Goal: Task Accomplishment & Management: Complete application form

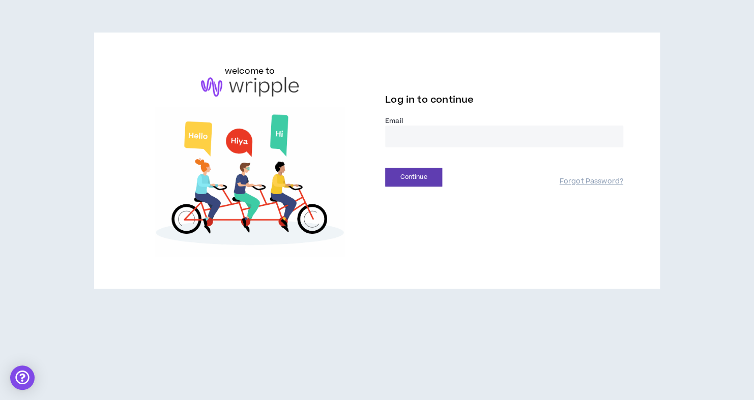
click at [410, 138] on input "email" at bounding box center [504, 137] width 238 height 22
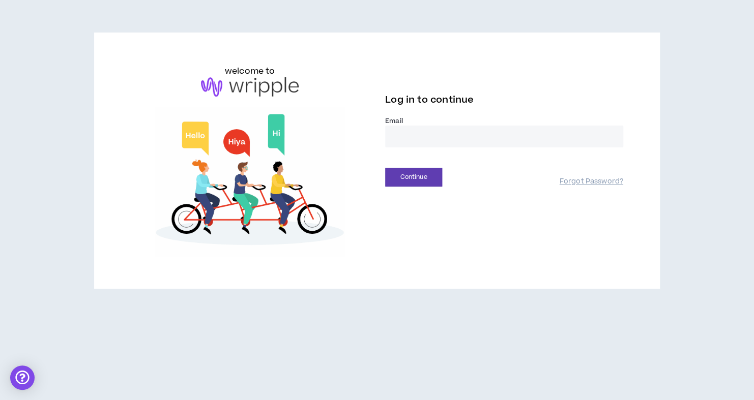
type input "**********"
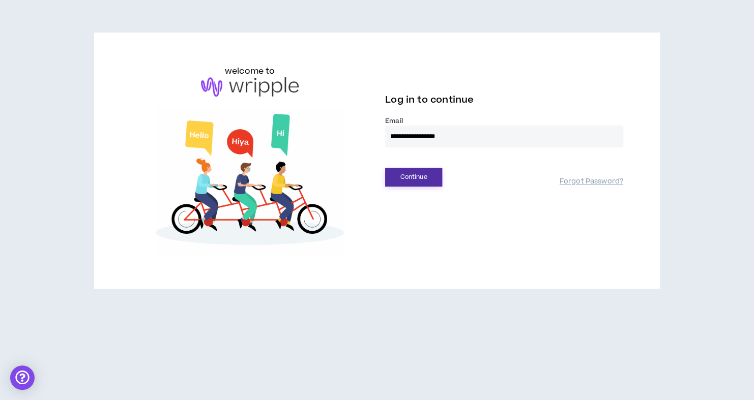
click at [413, 175] on button "Continue" at bounding box center [413, 177] width 57 height 19
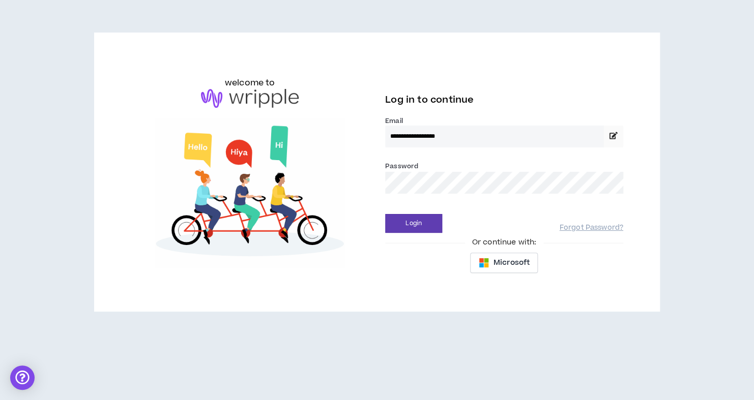
click at [401, 213] on div "Login Forgot Password?" at bounding box center [504, 220] width 238 height 26
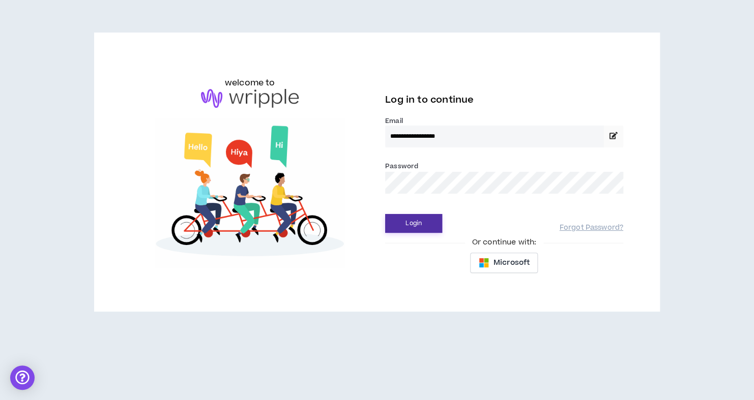
click at [399, 215] on button "Login" at bounding box center [413, 223] width 57 height 19
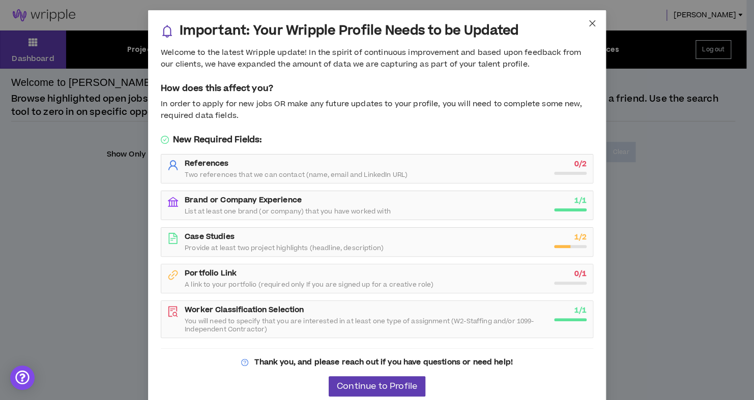
click at [589, 24] on icon "close" at bounding box center [592, 23] width 6 height 6
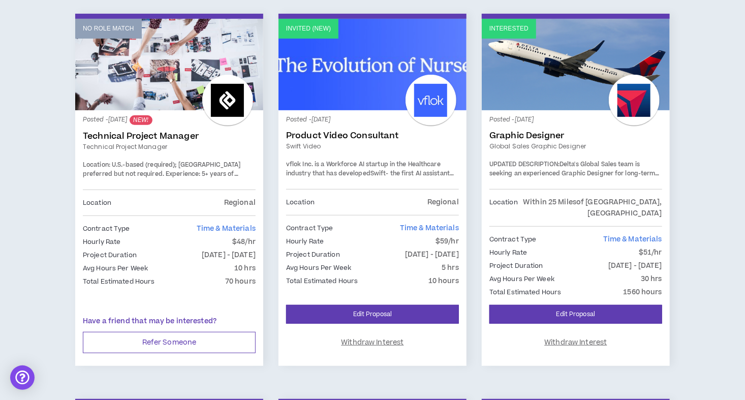
scroll to position [169, 0]
click at [365, 79] on link "Invited (new)" at bounding box center [373, 65] width 188 height 92
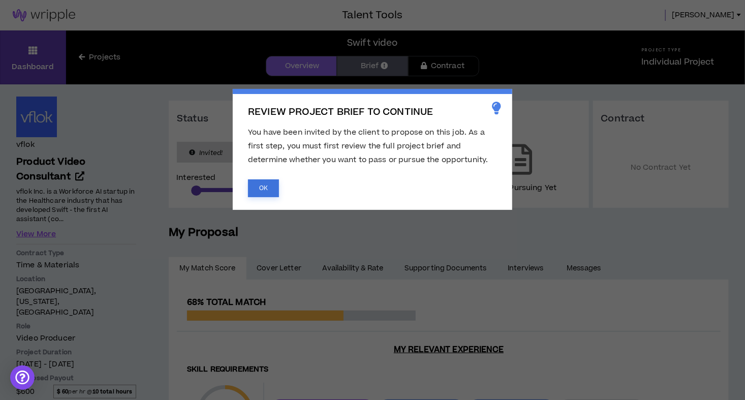
click at [256, 189] on button "OK" at bounding box center [263, 188] width 31 height 18
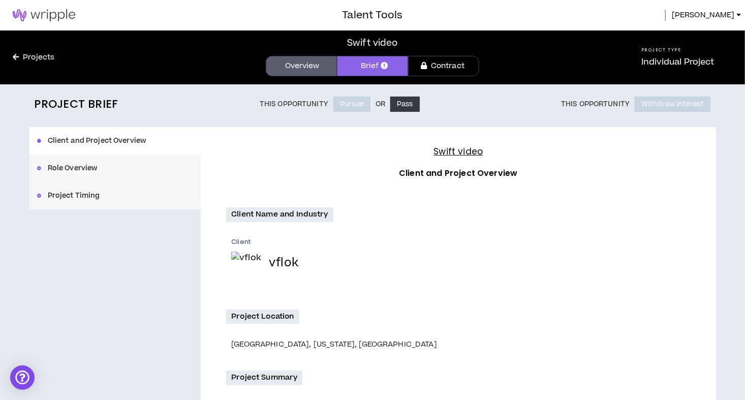
scroll to position [224, 0]
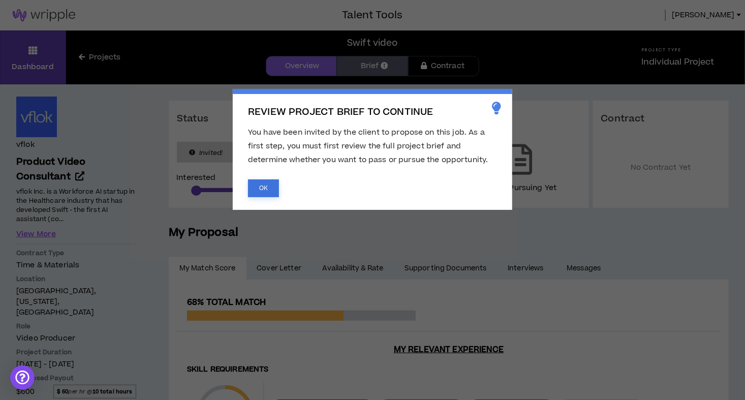
click at [266, 184] on button "OK" at bounding box center [263, 188] width 31 height 18
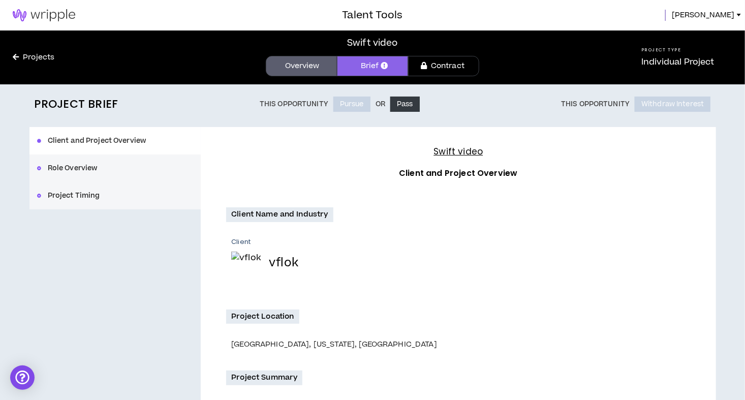
click at [70, 172] on button "Role Overview" at bounding box center [115, 168] width 172 height 27
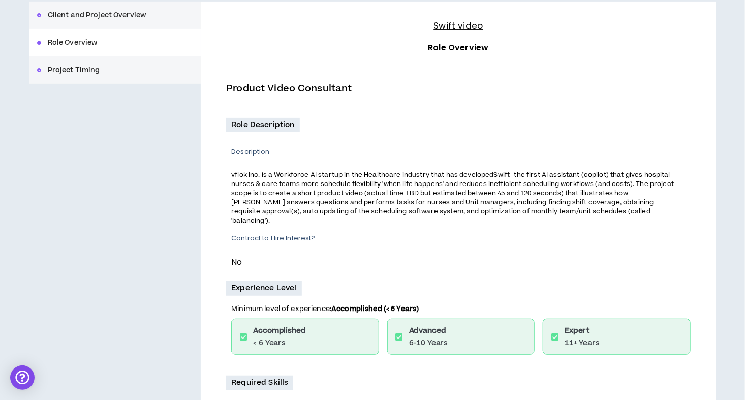
scroll to position [121, 0]
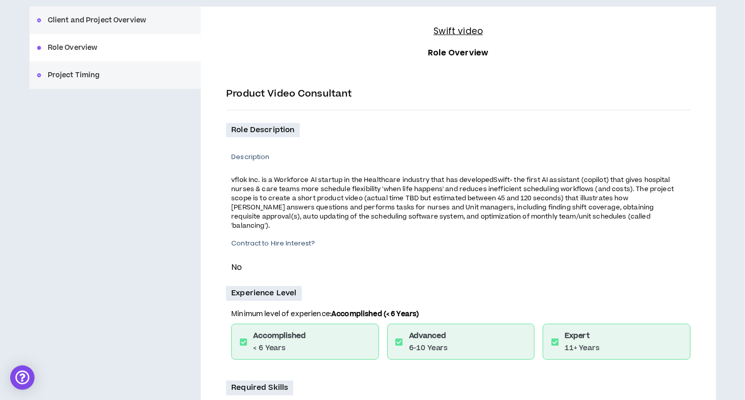
click at [142, 80] on button "Project Timing" at bounding box center [115, 75] width 172 height 27
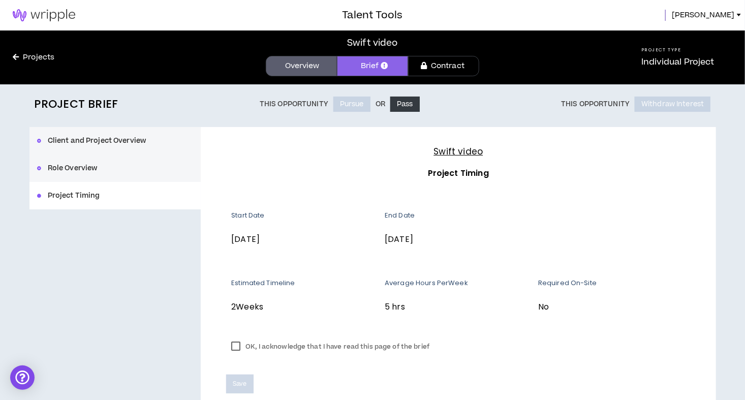
scroll to position [54, 0]
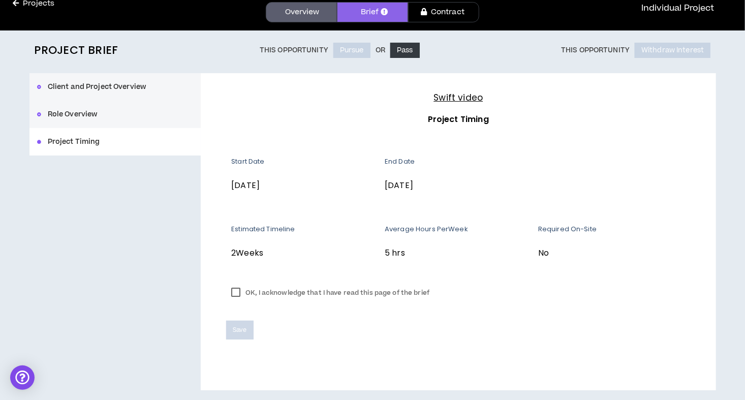
click at [300, 15] on link "Overview" at bounding box center [301, 12] width 71 height 20
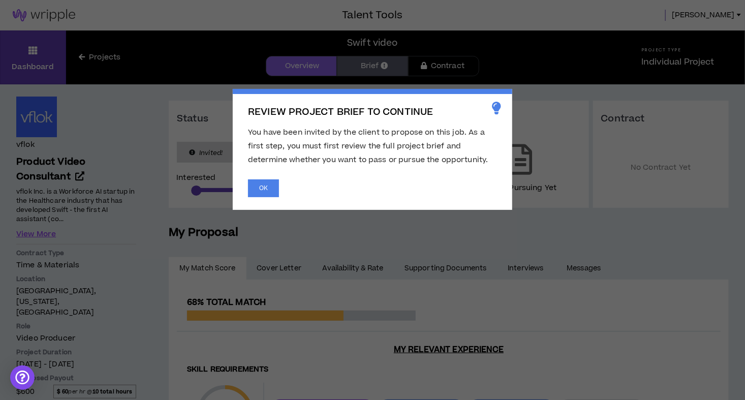
click at [113, 170] on span "REVIEW PROJECT BRIEF TO CONTINUE You have been invited by the client to propose…" at bounding box center [372, 200] width 745 height 400
click at [258, 195] on button "OK" at bounding box center [263, 188] width 31 height 18
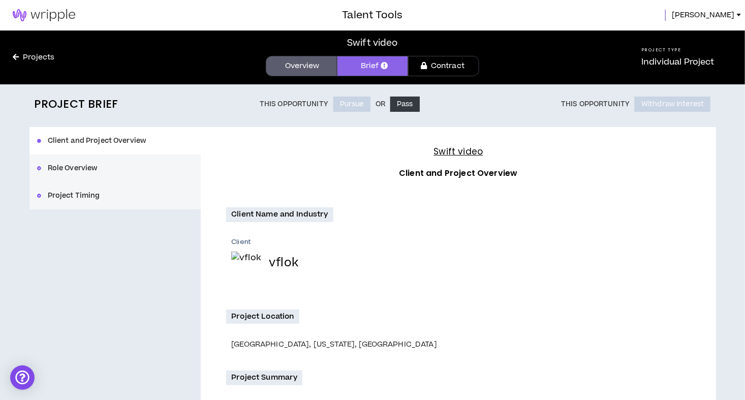
click at [443, 69] on link "Contract" at bounding box center [443, 66] width 71 height 20
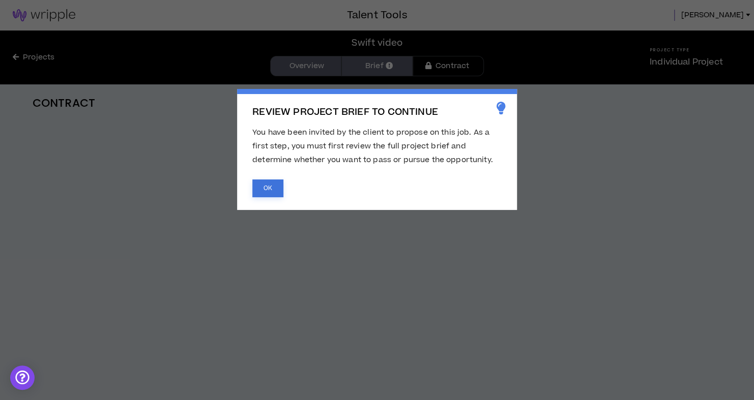
click at [268, 191] on button "OK" at bounding box center [267, 188] width 31 height 18
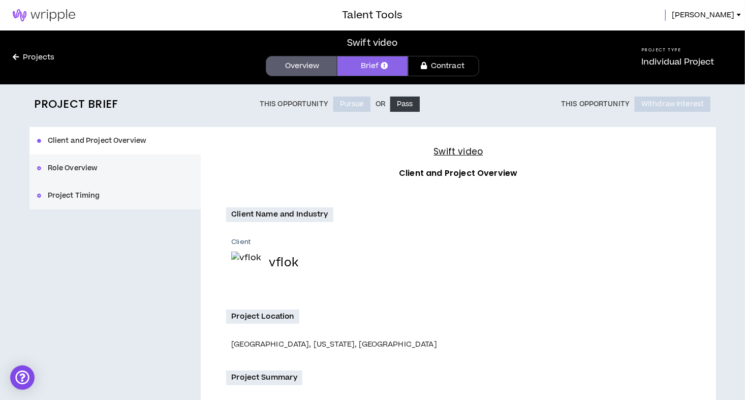
click at [52, 55] on link "Projects" at bounding box center [33, 57] width 67 height 11
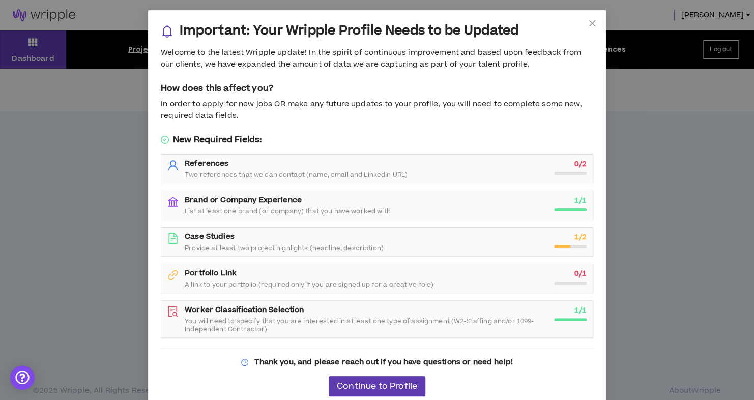
click at [94, 134] on div "Important: Your Wripple Profile Needs to be Updated Welcome to the latest Wripp…" at bounding box center [377, 200] width 754 height 400
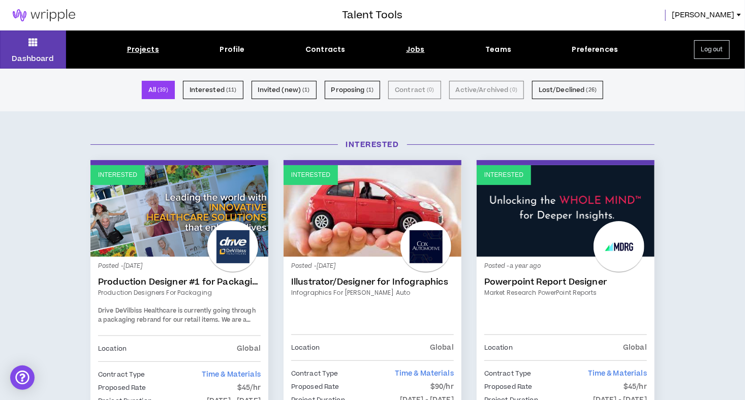
click at [407, 47] on div "Jobs" at bounding box center [415, 49] width 19 height 11
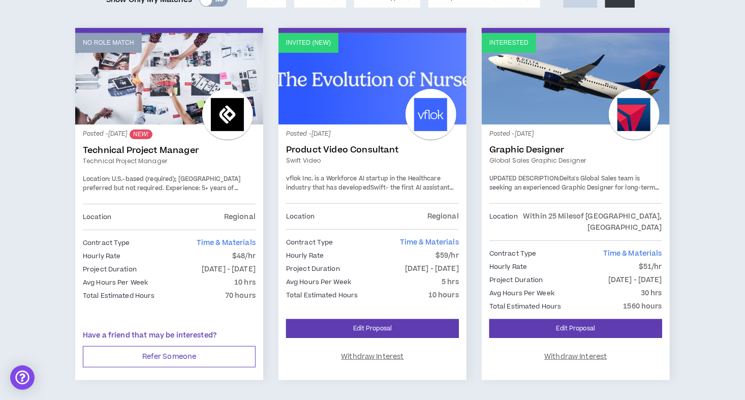
scroll to position [156, 0]
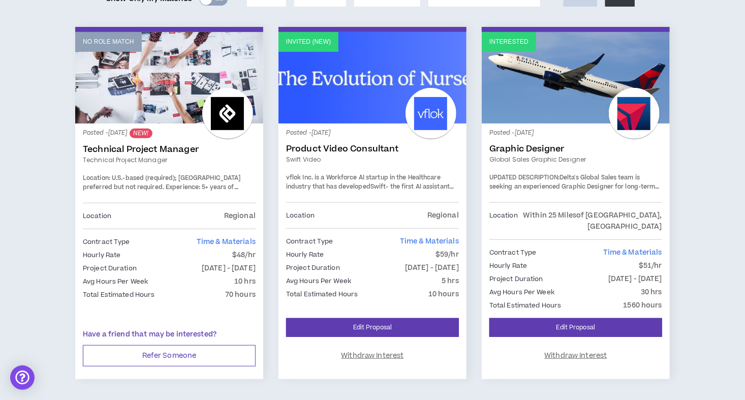
click at [423, 94] on div at bounding box center [431, 113] width 51 height 51
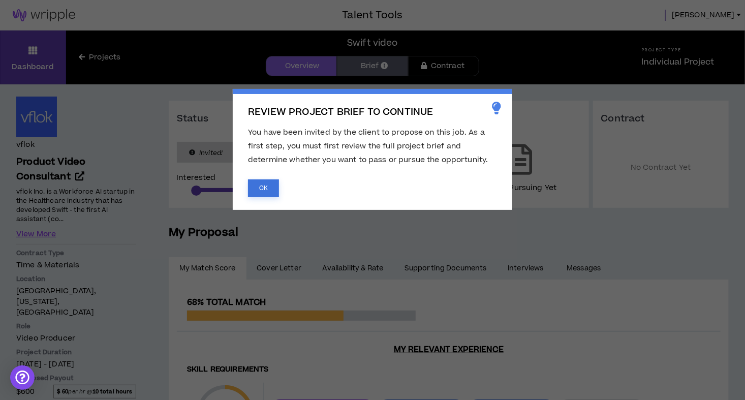
click at [268, 185] on button "OK" at bounding box center [263, 188] width 31 height 18
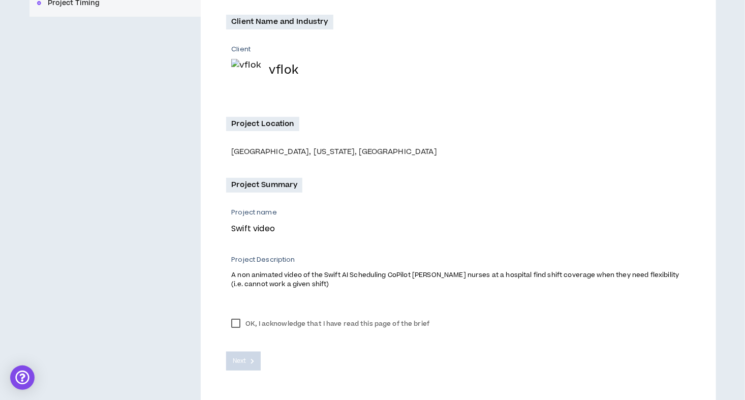
scroll to position [224, 0]
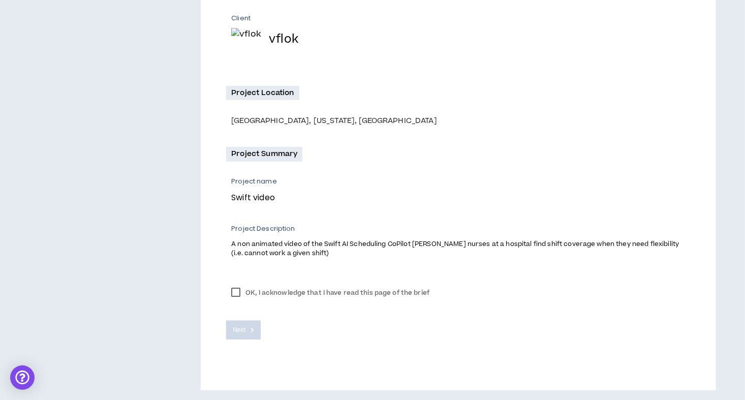
click at [233, 297] on label "OK, I acknowledge that I have read this page of the brief" at bounding box center [330, 292] width 208 height 15
click at [241, 336] on button "Next" at bounding box center [243, 330] width 35 height 19
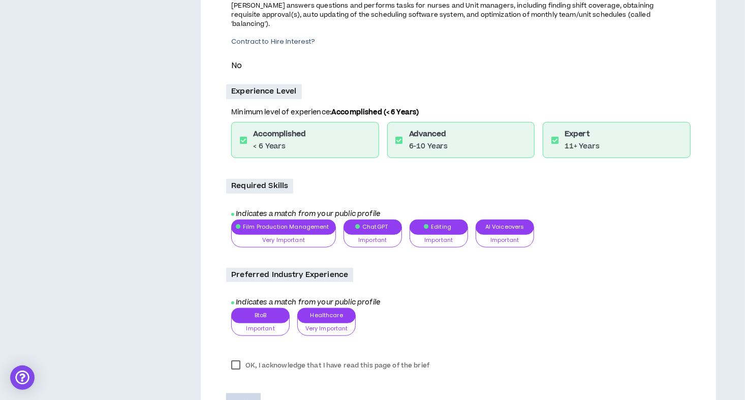
scroll to position [385, 0]
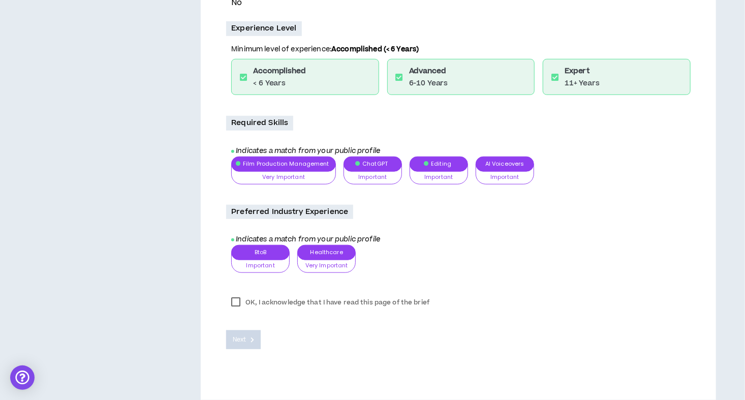
click at [234, 295] on label "OK, I acknowledge that I have read this page of the brief" at bounding box center [330, 302] width 208 height 15
click at [254, 331] on button "Next" at bounding box center [243, 340] width 35 height 19
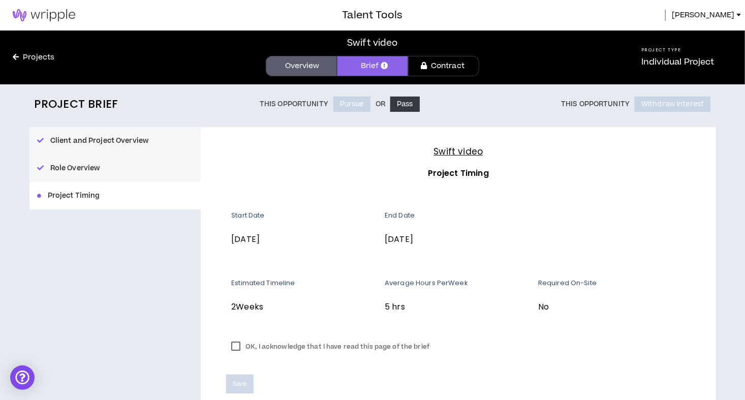
scroll to position [54, 0]
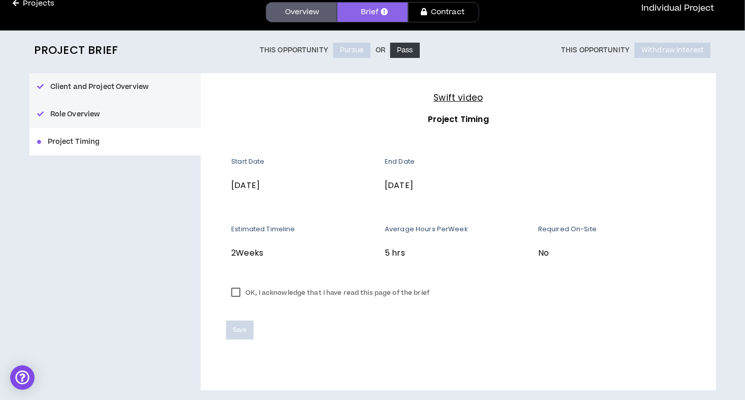
click at [235, 291] on label "OK, I acknowledge that I have read this page of the brief" at bounding box center [330, 292] width 208 height 15
click at [236, 335] on button "Save" at bounding box center [239, 330] width 27 height 19
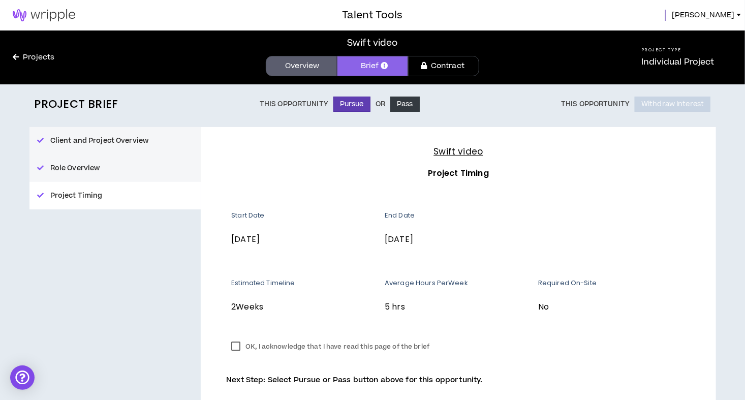
scroll to position [47, 0]
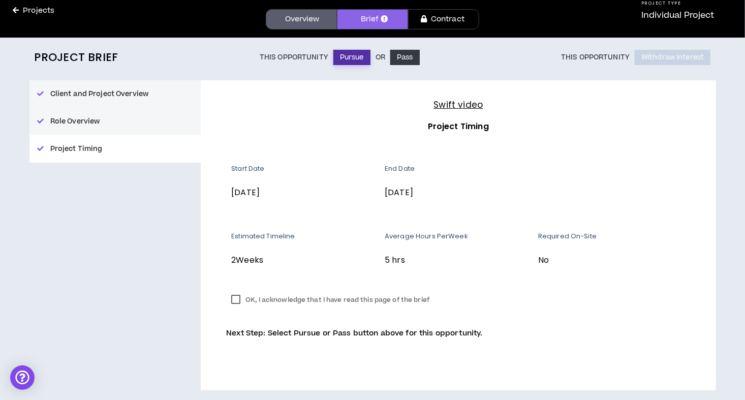
click at [352, 57] on button "Pursue" at bounding box center [352, 57] width 37 height 15
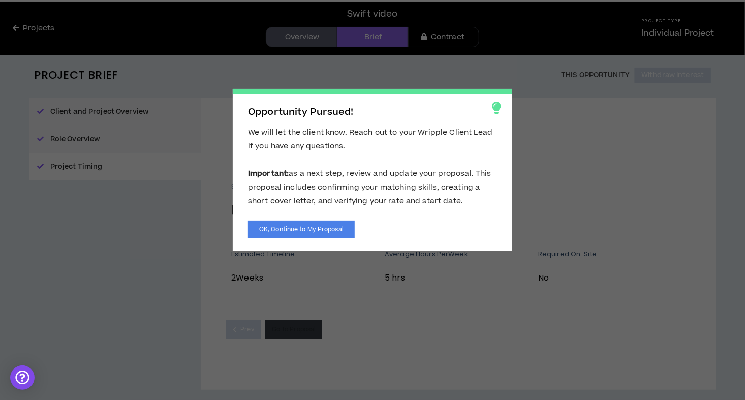
scroll to position [28, 0]
click at [312, 225] on button "OK, Continue to My Proposal" at bounding box center [301, 230] width 107 height 18
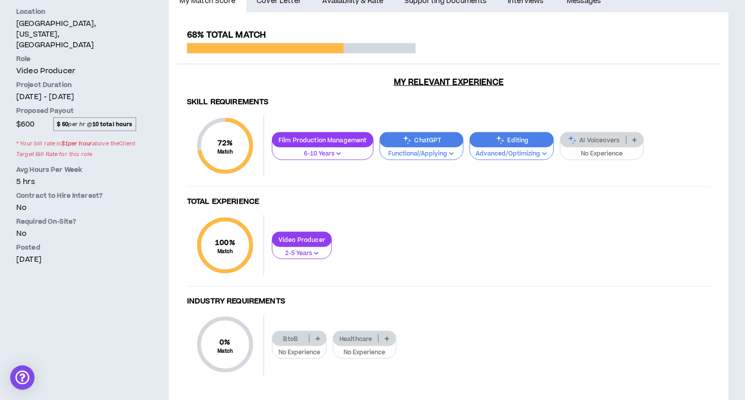
scroll to position [268, 0]
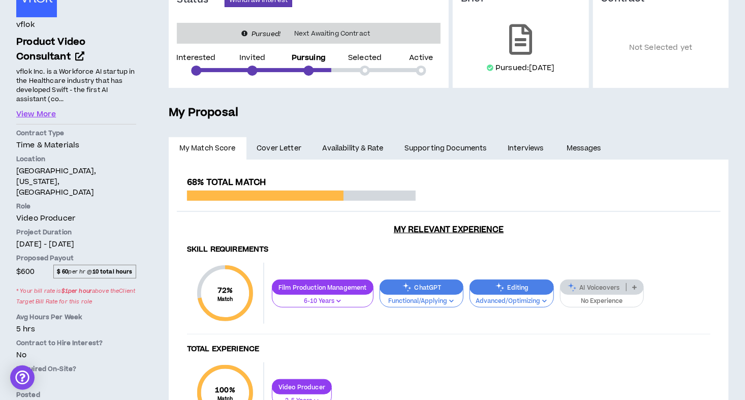
click at [353, 142] on link "Availability & Rate" at bounding box center [353, 148] width 82 height 22
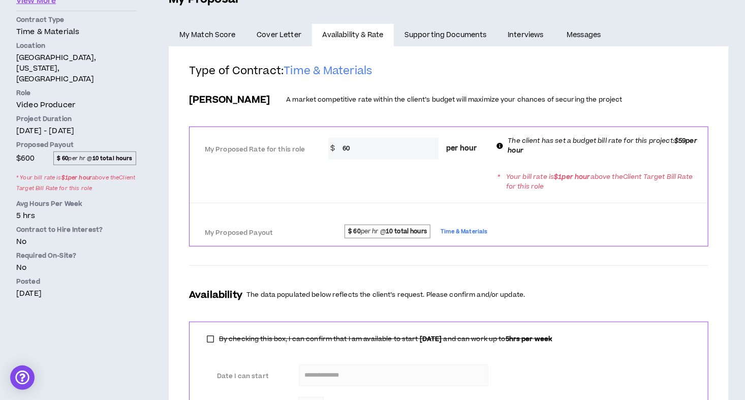
scroll to position [234, 0]
click at [361, 145] on input "60" at bounding box center [389, 148] width 102 height 22
type input "6"
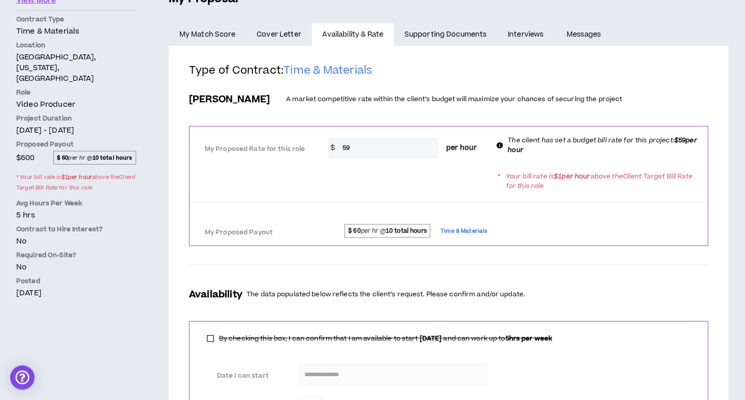
type input "59"
click at [337, 162] on div "My Proposed Rate for this role * $ 59 per hour The client has set a budget bill…" at bounding box center [449, 147] width 519 height 32
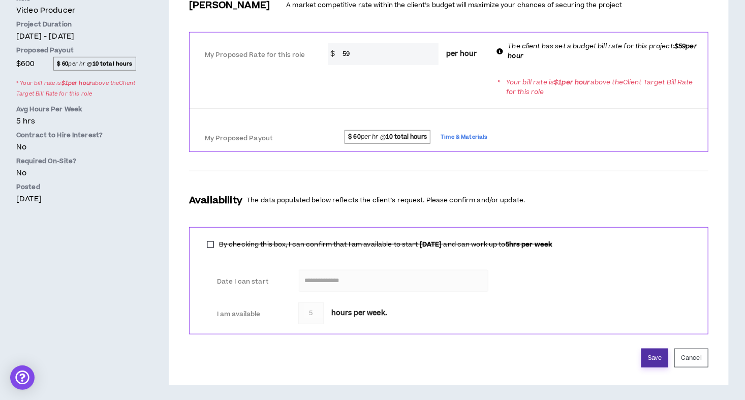
click at [655, 358] on button "Save" at bounding box center [655, 358] width 27 height 19
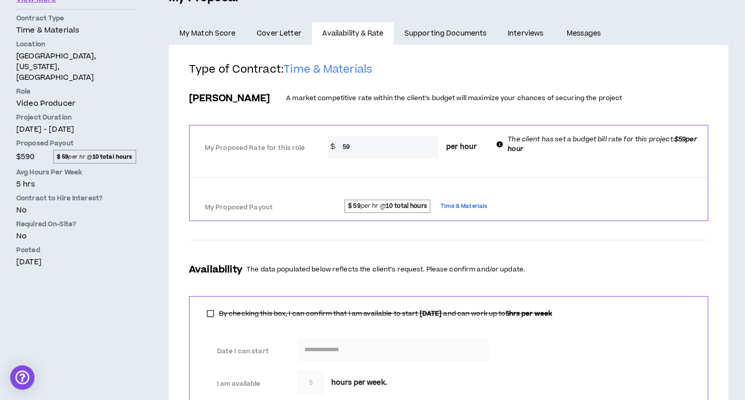
scroll to position [305, 0]
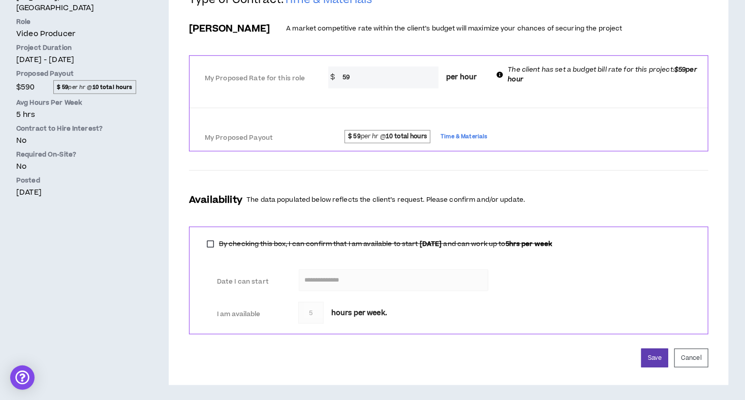
click at [669, 369] on div "**********" at bounding box center [449, 180] width 544 height 391
click at [660, 363] on button "Save" at bounding box center [655, 358] width 27 height 19
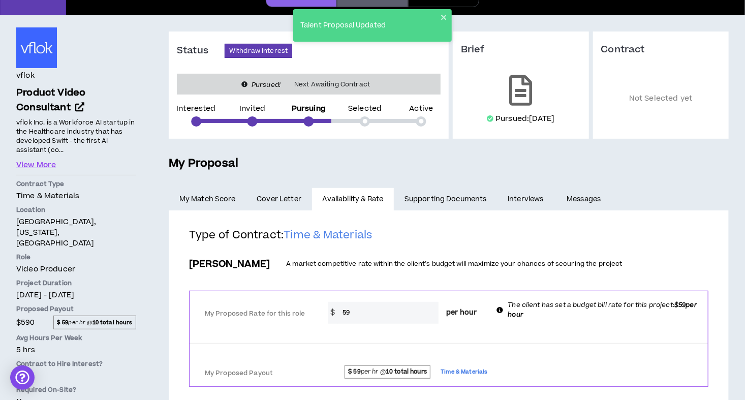
scroll to position [0, 0]
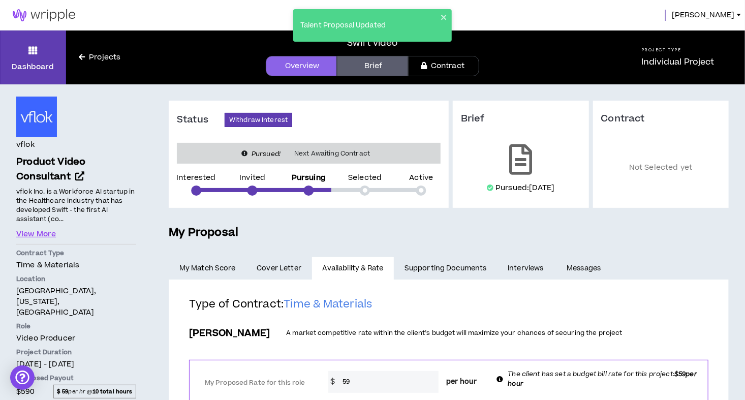
click at [361, 71] on link "Brief" at bounding box center [372, 66] width 71 height 20
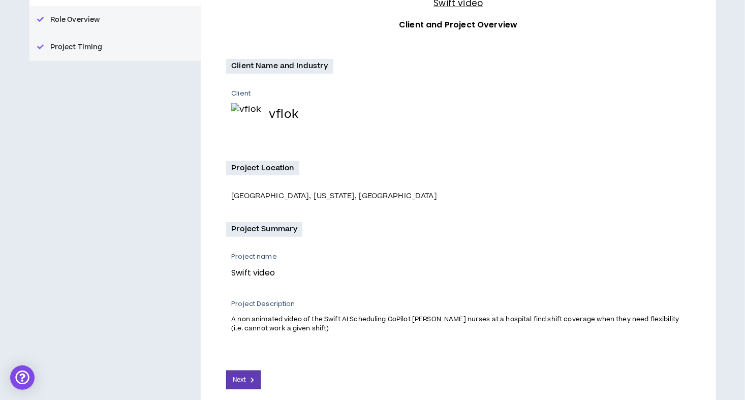
scroll to position [198, 0]
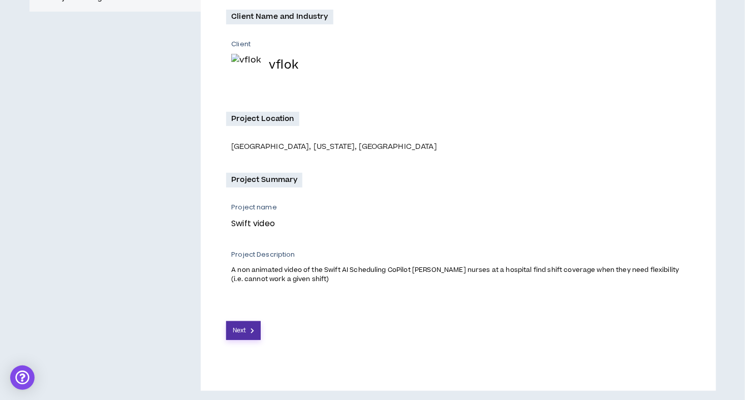
click at [241, 332] on span "Next" at bounding box center [239, 331] width 13 height 10
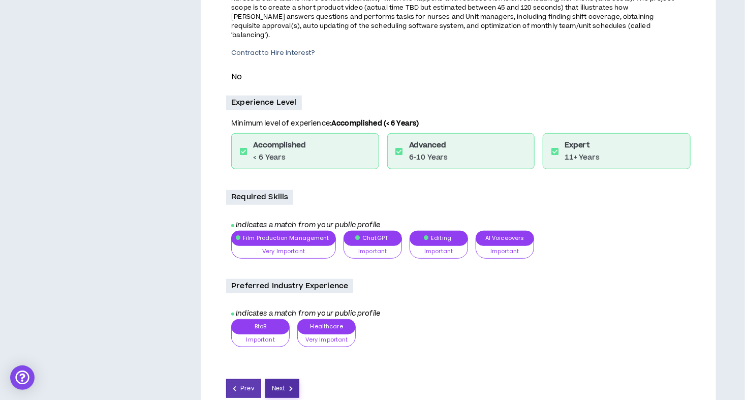
scroll to position [319, 0]
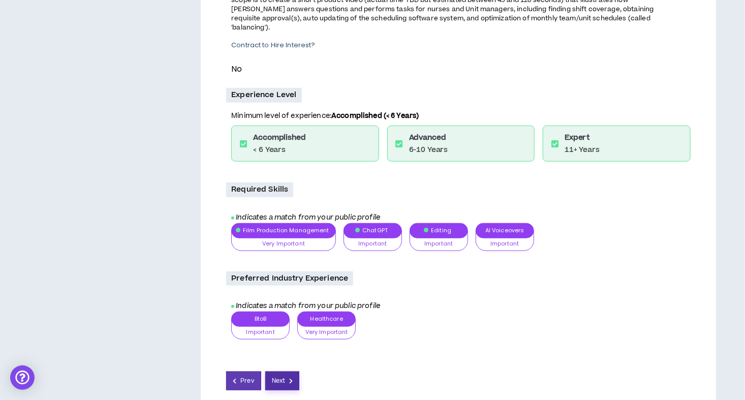
click at [280, 376] on span "Next" at bounding box center [278, 381] width 13 height 10
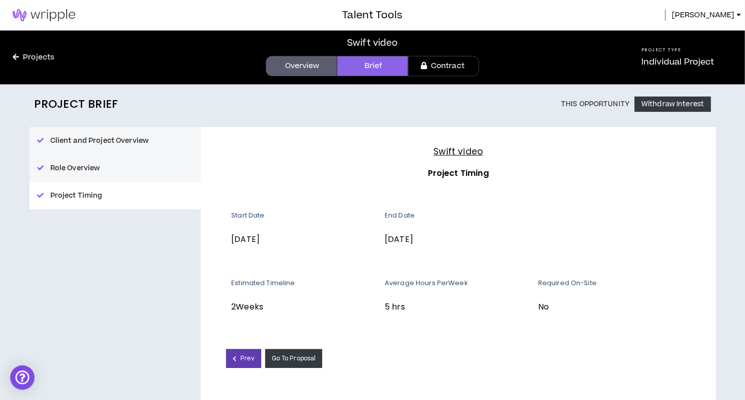
click at [280, 373] on div "Swift video Project Timing Start Date [DATE] End Date [DATE] Estimated Timeline…" at bounding box center [458, 273] width 515 height 292
click at [456, 66] on link "Contract" at bounding box center [443, 66] width 71 height 20
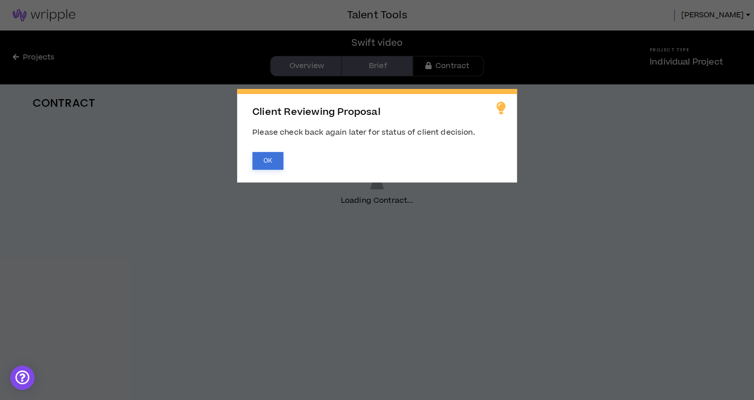
click at [273, 152] on button "OK" at bounding box center [267, 161] width 31 height 18
